Goal: Navigation & Orientation: Find specific page/section

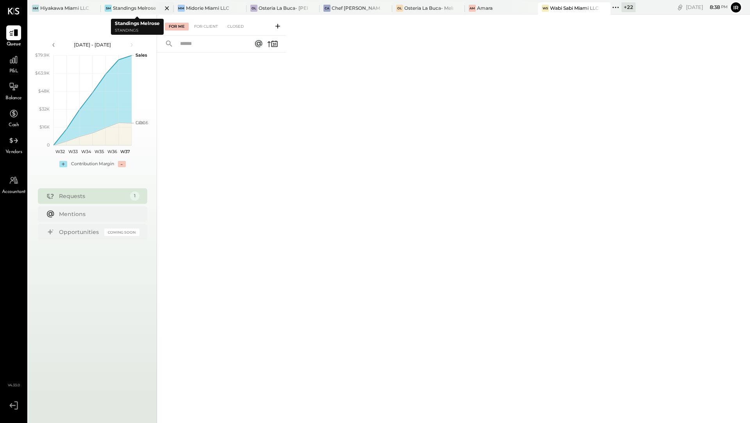
click at [109, 9] on div "SM" at bounding box center [108, 8] width 7 height 7
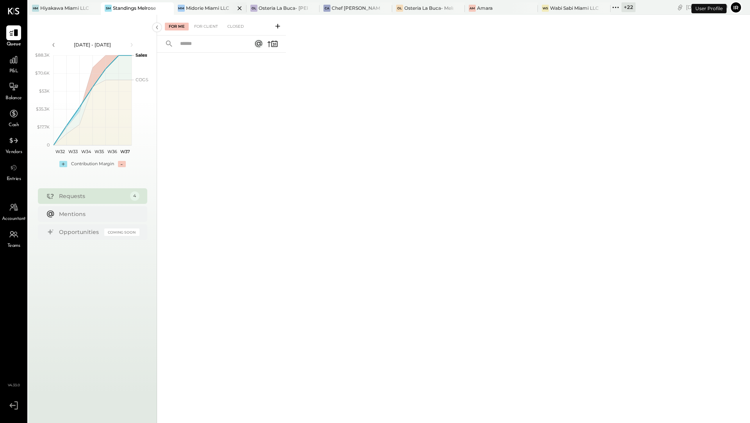
click at [196, 11] on div "MM Midorie Miami LLC" at bounding box center [210, 8] width 73 height 12
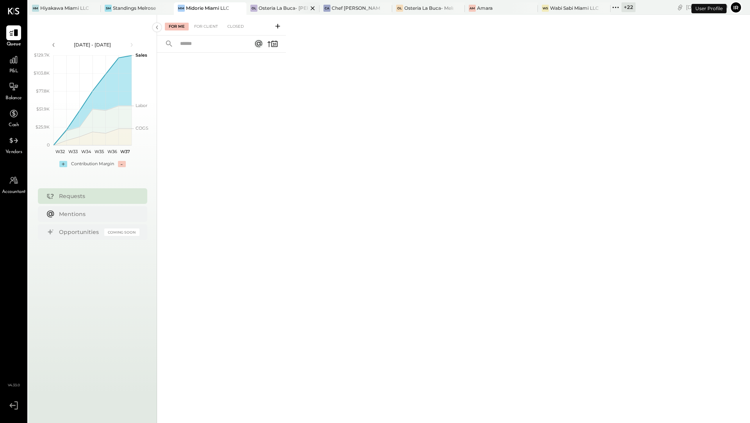
click at [268, 7] on div "Osteria La Buca- [PERSON_NAME][GEOGRAPHIC_DATA]" at bounding box center [283, 8] width 49 height 7
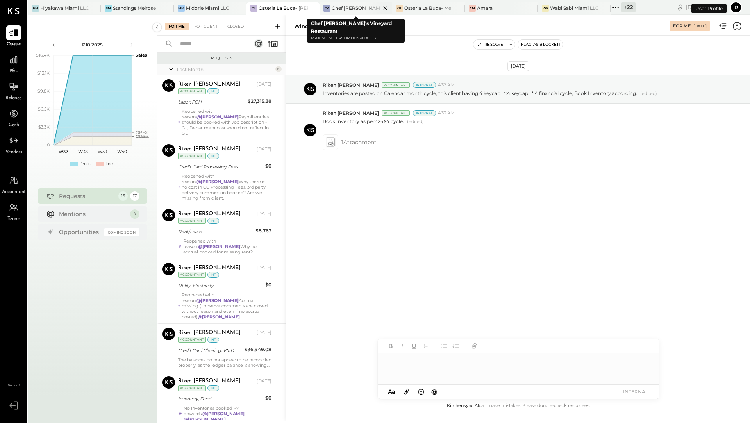
scroll to position [449, 0]
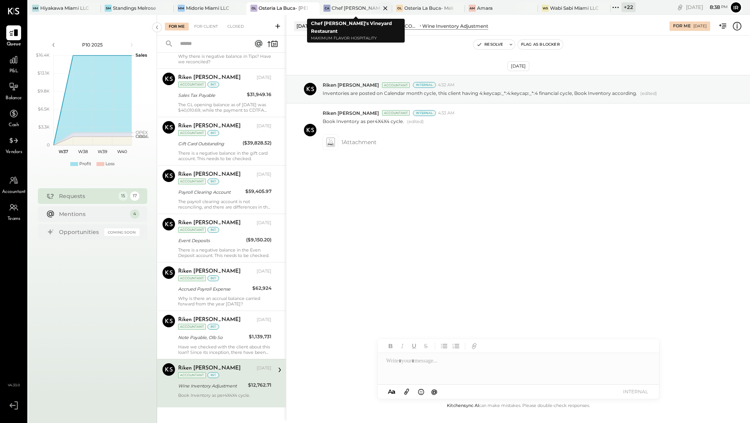
click at [368, 8] on div at bounding box center [378, 7] width 27 height 11
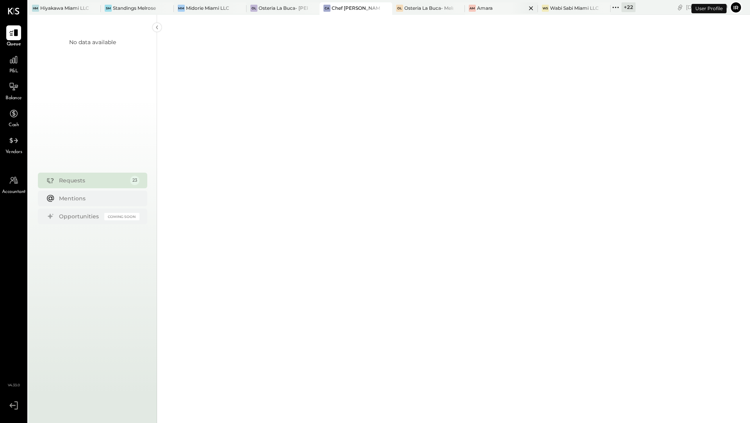
click at [487, 8] on div "Amara" at bounding box center [485, 8] width 16 height 7
